Goal: Find specific page/section: Find specific page/section

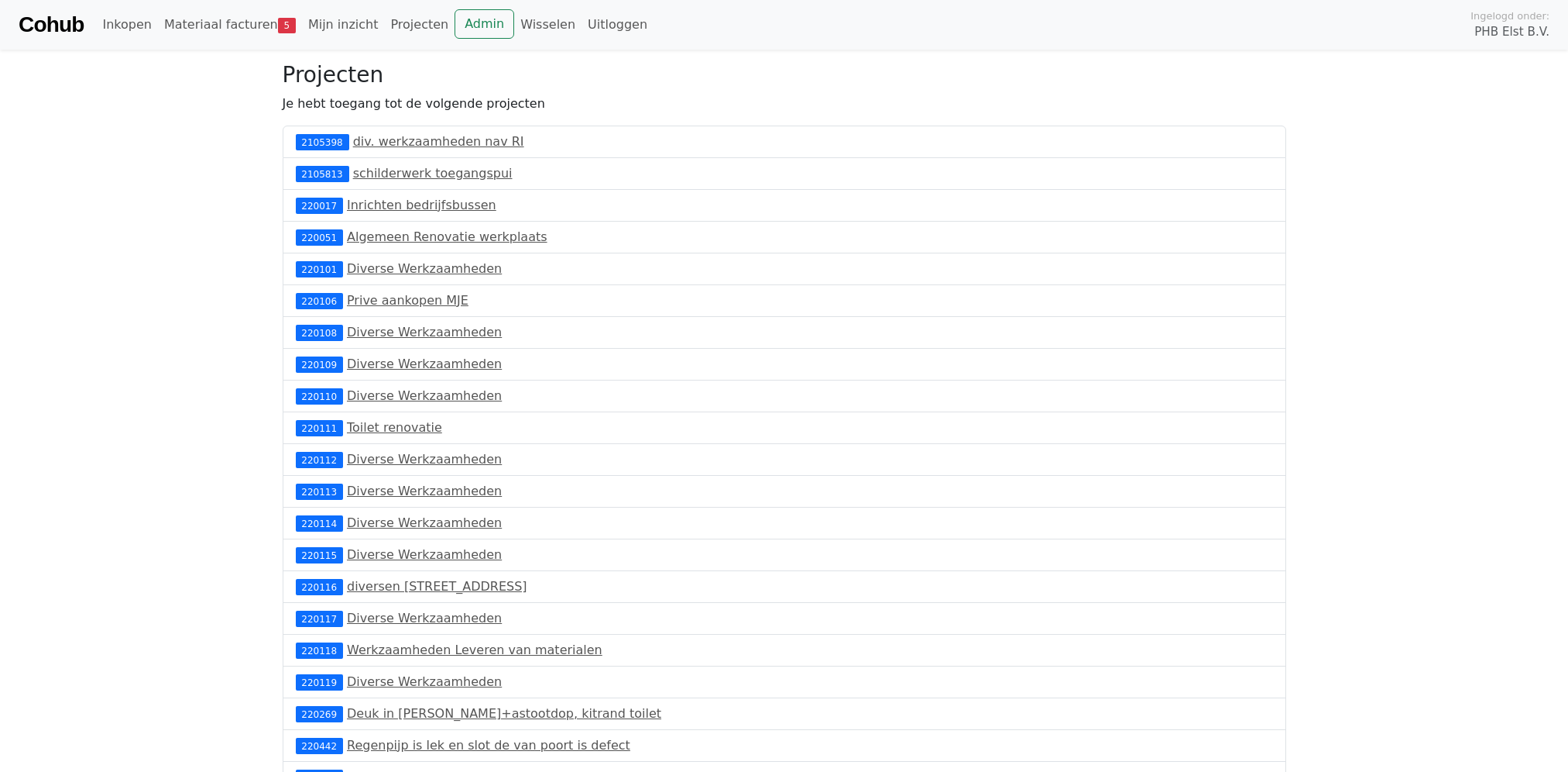
click at [58, 24] on link "Cohub" at bounding box center [51, 25] width 65 height 38
click at [234, 23] on link "Materiaal facturen 5" at bounding box center [230, 24] width 144 height 31
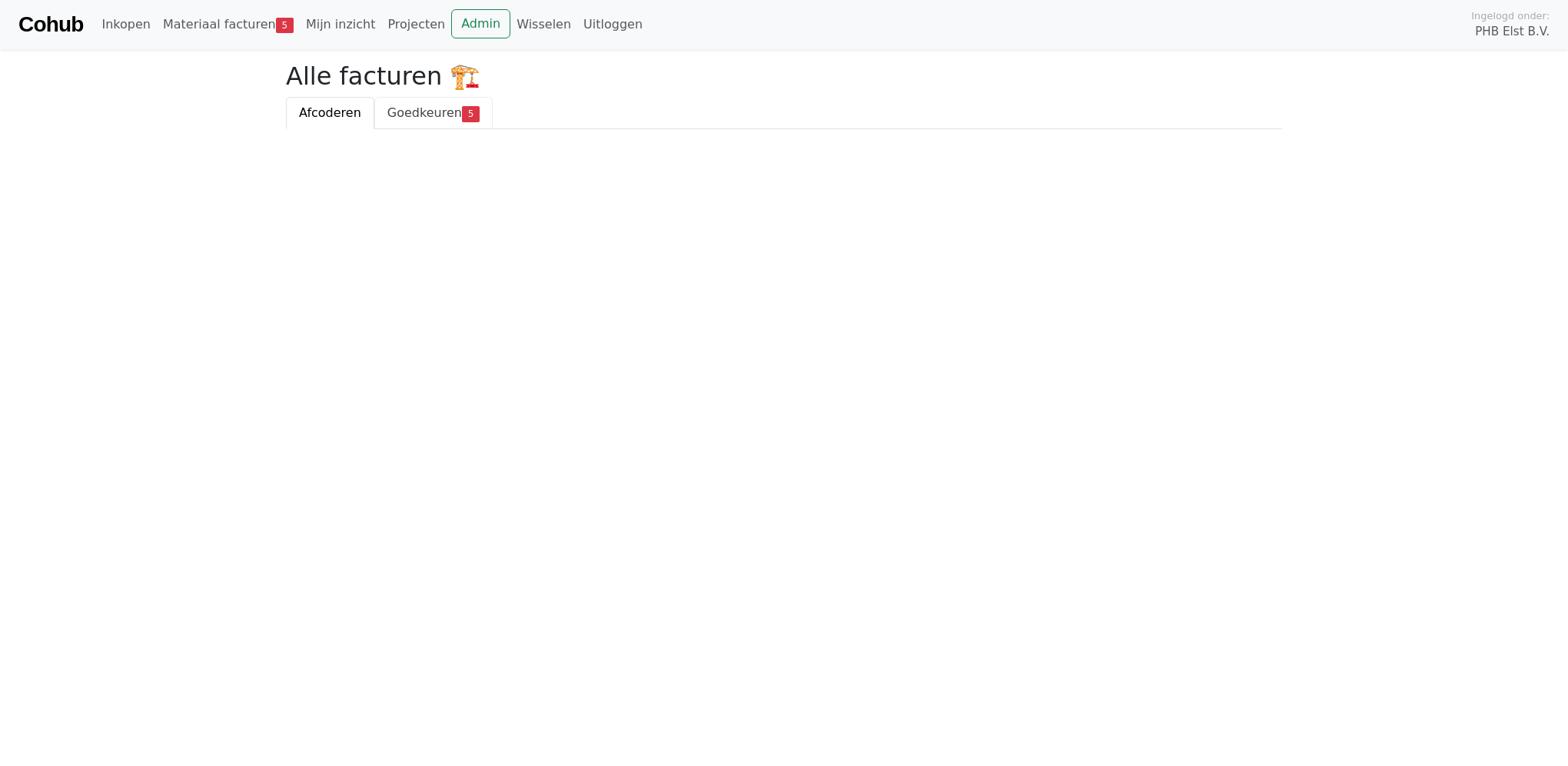
click at [419, 113] on span "Goedkeuren" at bounding box center [425, 112] width 75 height 15
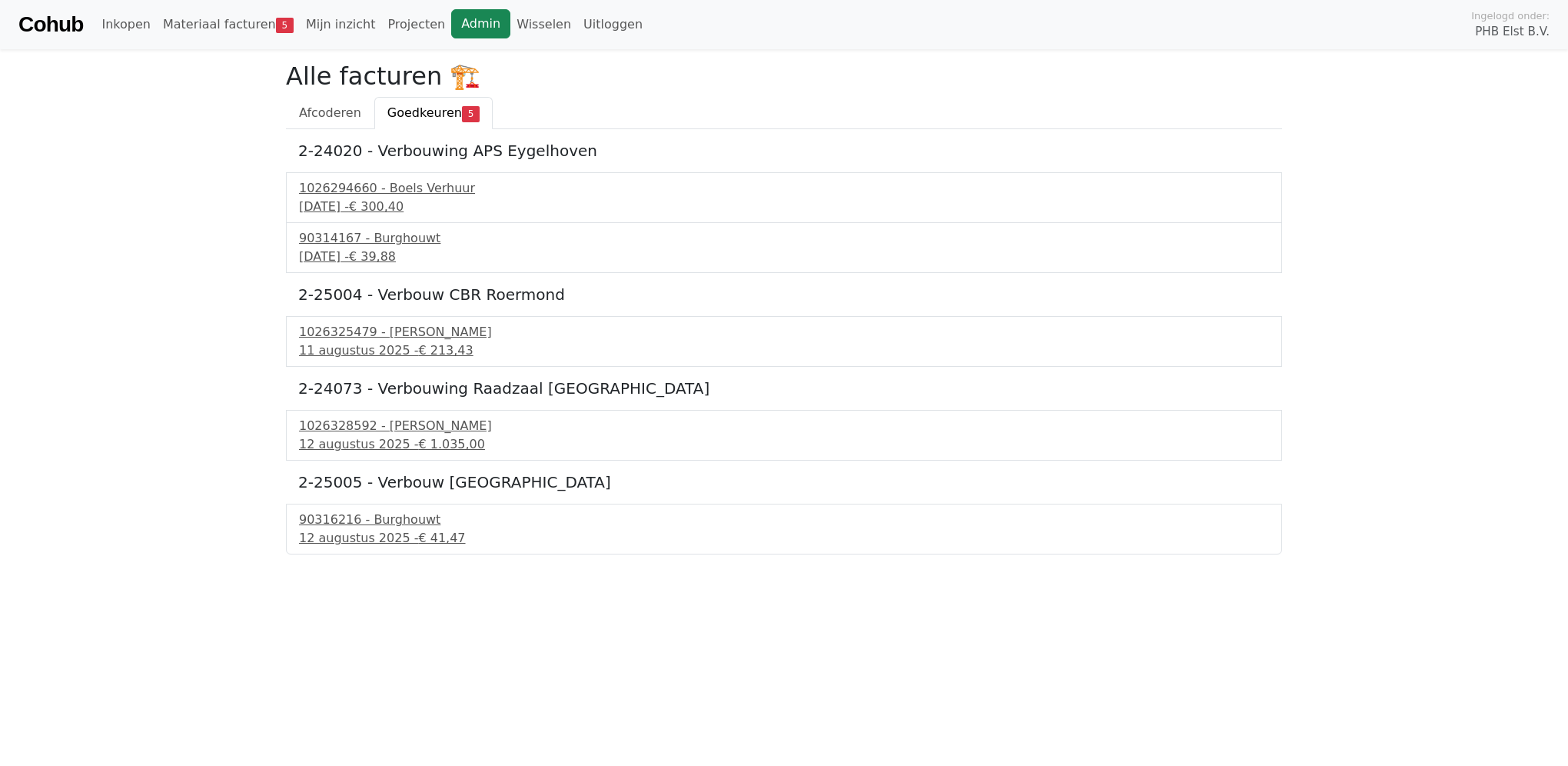
click at [451, 26] on link "Admin" at bounding box center [481, 24] width 59 height 29
